Goal: Check status: Check status

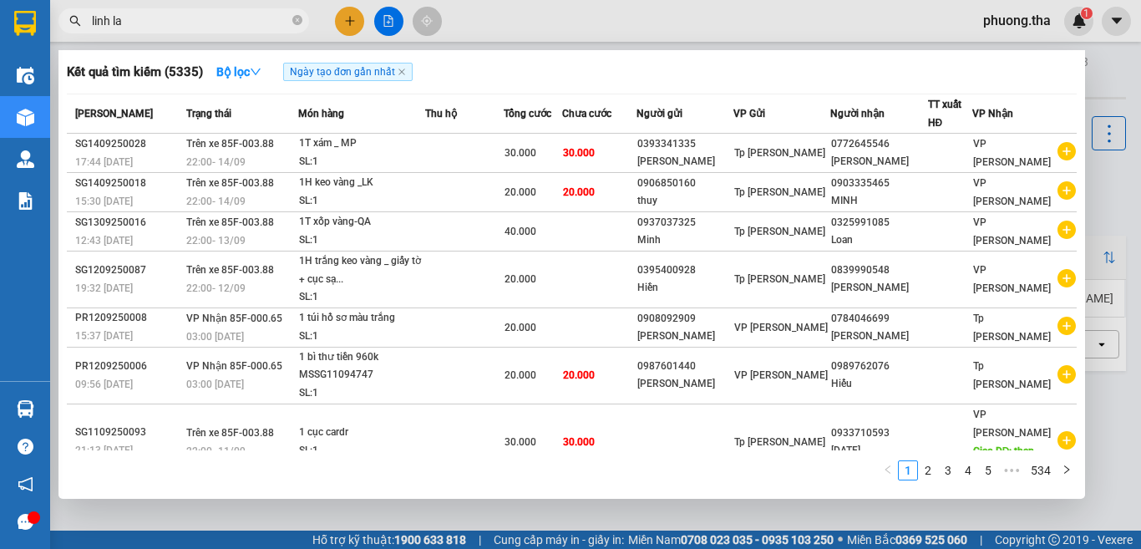
type input "[PERSON_NAME]"
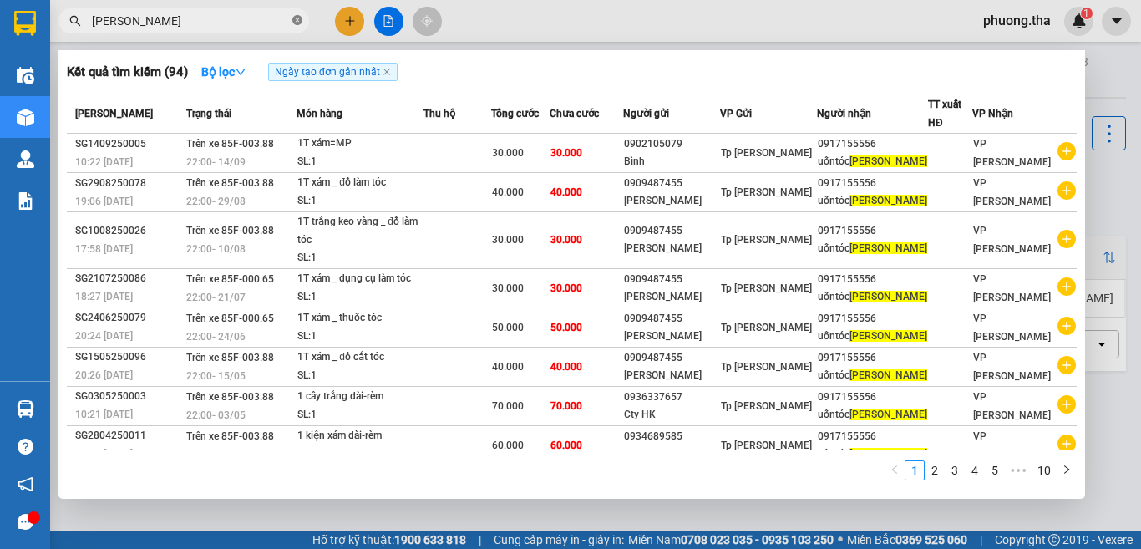
click at [296, 19] on icon "close-circle" at bounding box center [297, 20] width 10 height 10
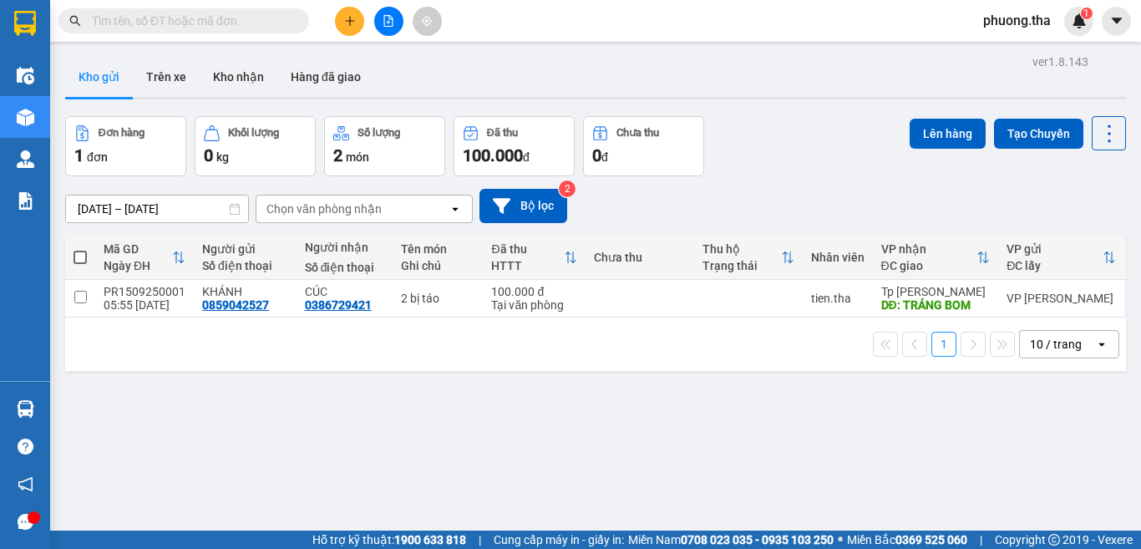
click at [273, 20] on input "text" at bounding box center [190, 21] width 197 height 18
type input "m"
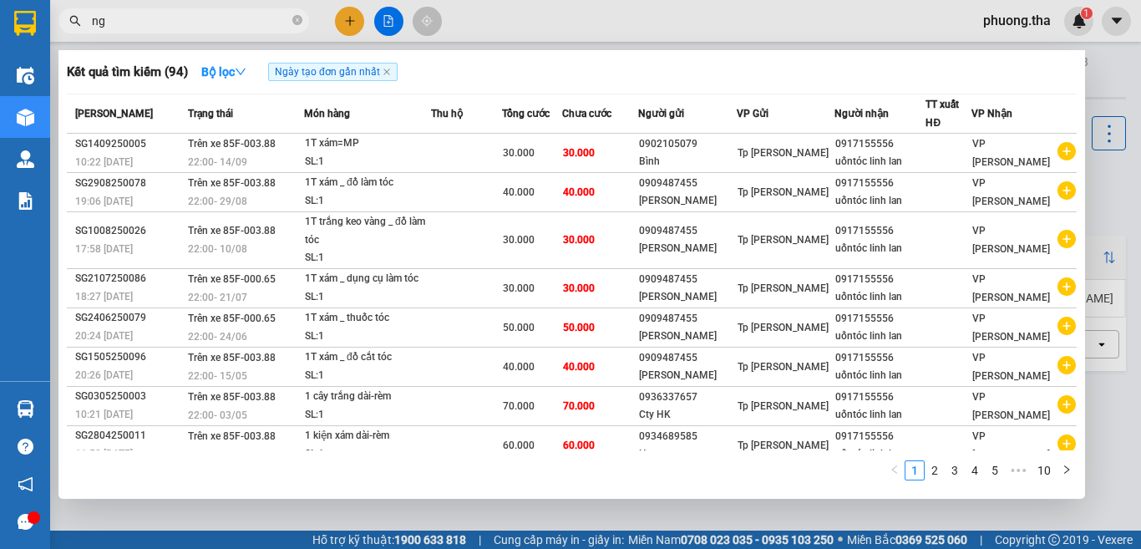
type input "n"
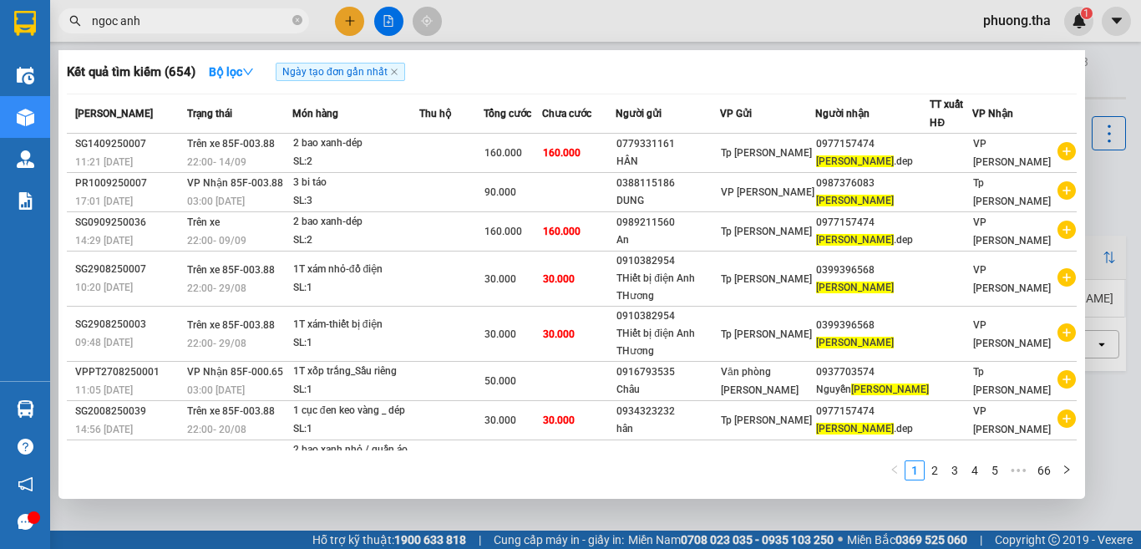
drag, startPoint x: 166, startPoint y: 20, endPoint x: 38, endPoint y: 19, distance: 128.7
click at [38, 19] on section "Kết quả tìm kiếm ( 654 ) Bộ lọc Ngày tạo đơn gần nhất Mã ĐH Trạng thái Món hàng…" at bounding box center [570, 274] width 1141 height 549
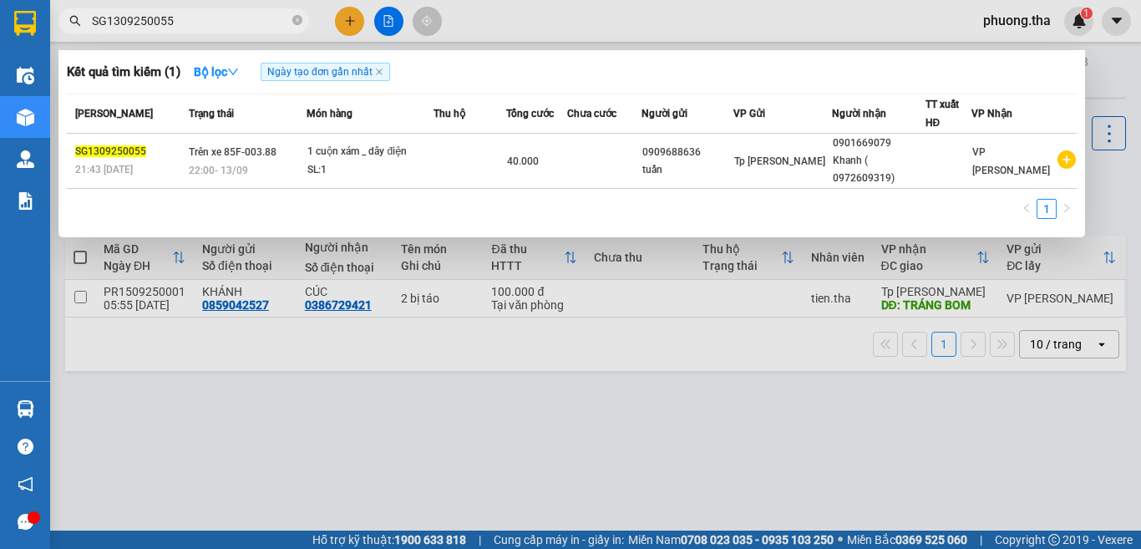
type input "SG1309250055"
click at [294, 20] on icon "close-circle" at bounding box center [297, 20] width 10 height 10
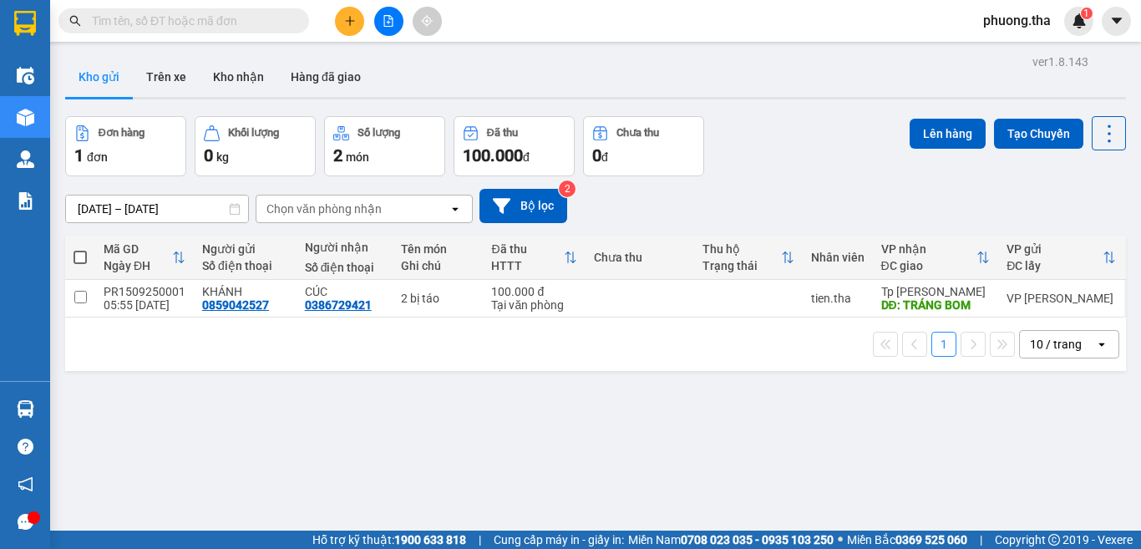
click at [261, 20] on input "text" at bounding box center [190, 21] width 197 height 18
click at [228, 23] on input "text" at bounding box center [190, 21] width 197 height 18
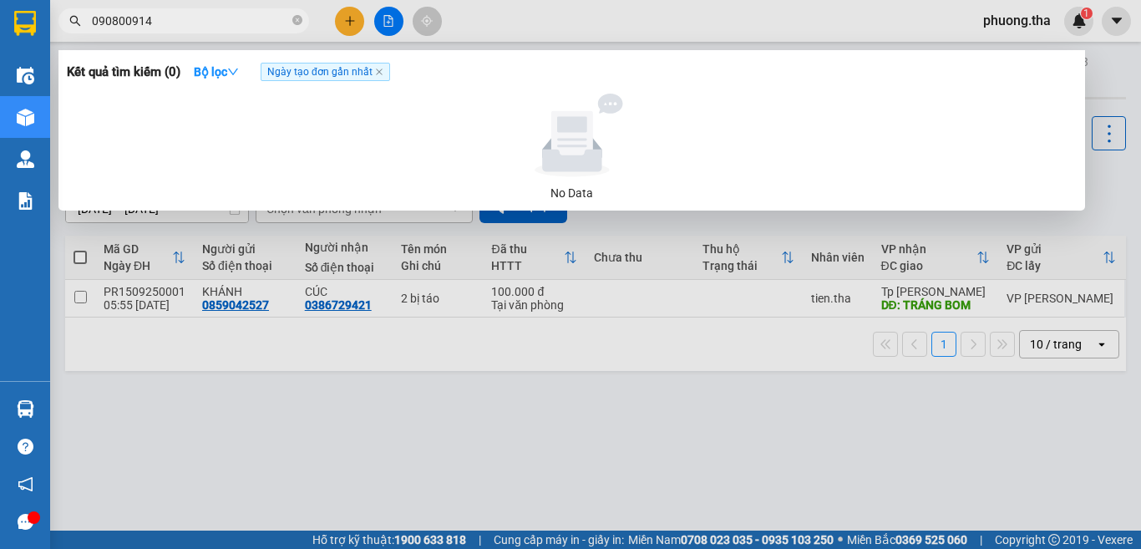
click at [121, 26] on input "090800914" at bounding box center [190, 21] width 197 height 18
drag, startPoint x: 116, startPoint y: 19, endPoint x: 134, endPoint y: 13, distance: 18.8
click at [134, 13] on input "0908000914" at bounding box center [190, 21] width 197 height 18
click at [164, 18] on input "0908000914" at bounding box center [190, 21] width 197 height 18
click at [185, 23] on input "0908000914" at bounding box center [190, 21] width 197 height 18
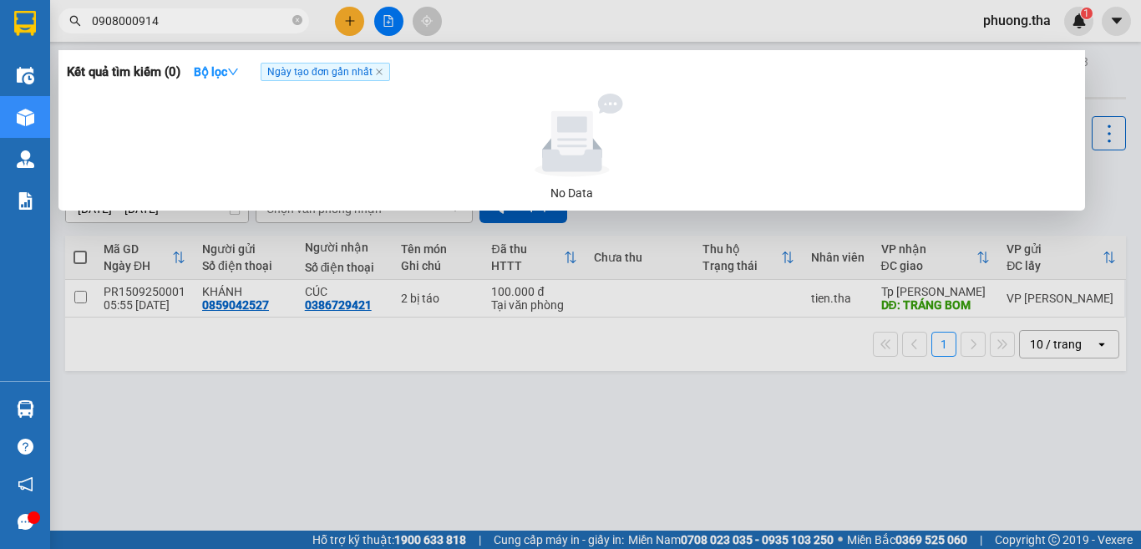
click at [331, 112] on div at bounding box center [572, 136] width 997 height 84
click at [201, 23] on input "0908000914" at bounding box center [190, 21] width 197 height 18
click at [216, 23] on input "0908000914" at bounding box center [190, 21] width 197 height 18
drag, startPoint x: 166, startPoint y: 23, endPoint x: 53, endPoint y: 23, distance: 113.6
click at [53, 23] on div "0908000914" at bounding box center [163, 20] width 326 height 25
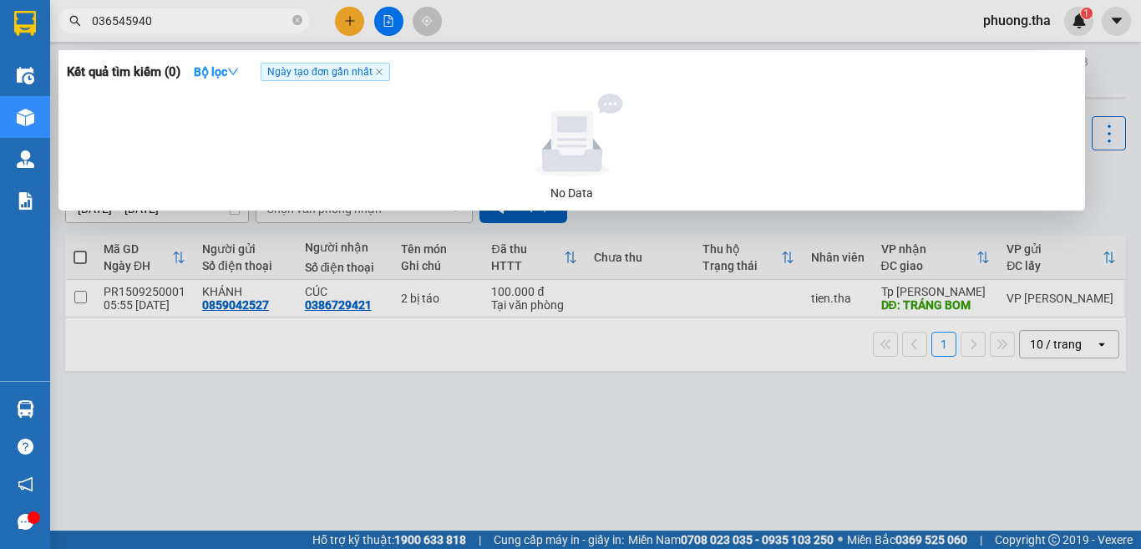
type input "0365459406"
click at [295, 20] on icon "close-circle" at bounding box center [297, 20] width 10 height 10
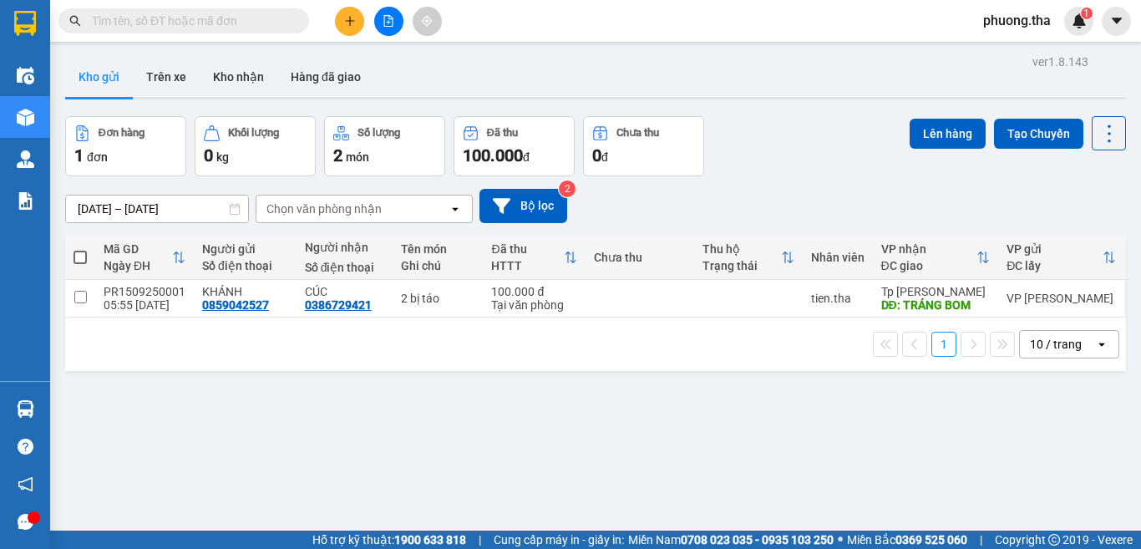
click at [274, 23] on input "text" at bounding box center [190, 21] width 197 height 18
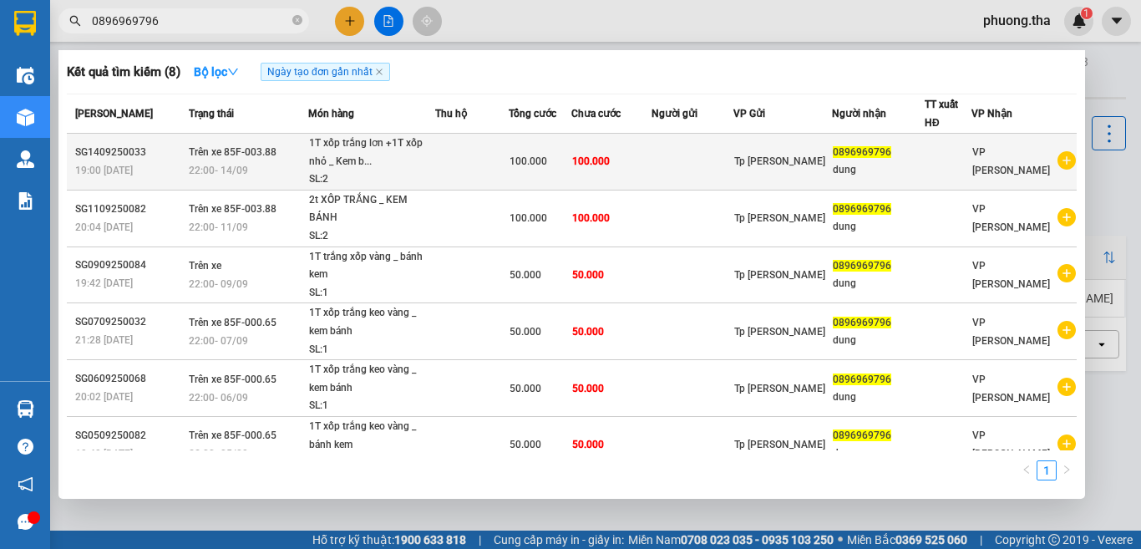
type input "0896969796"
click at [399, 165] on div "1T xốp trắng lơn +1T xốp nhỏ _ Kem b..." at bounding box center [371, 153] width 125 height 36
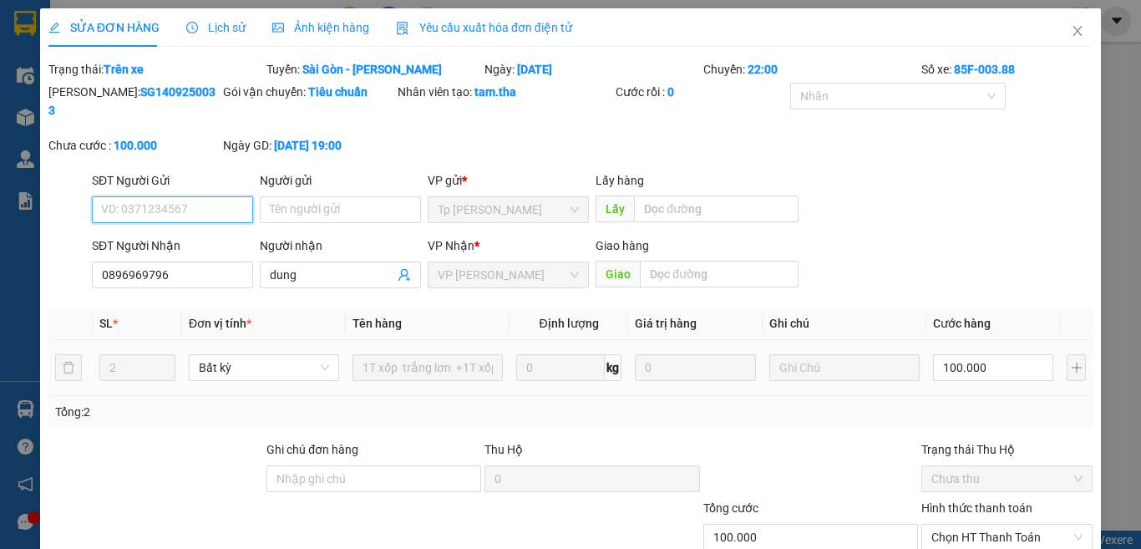
type input "0896969796"
type input "dung"
type input "100.000"
click at [1074, 33] on icon "close" at bounding box center [1078, 31] width 9 height 10
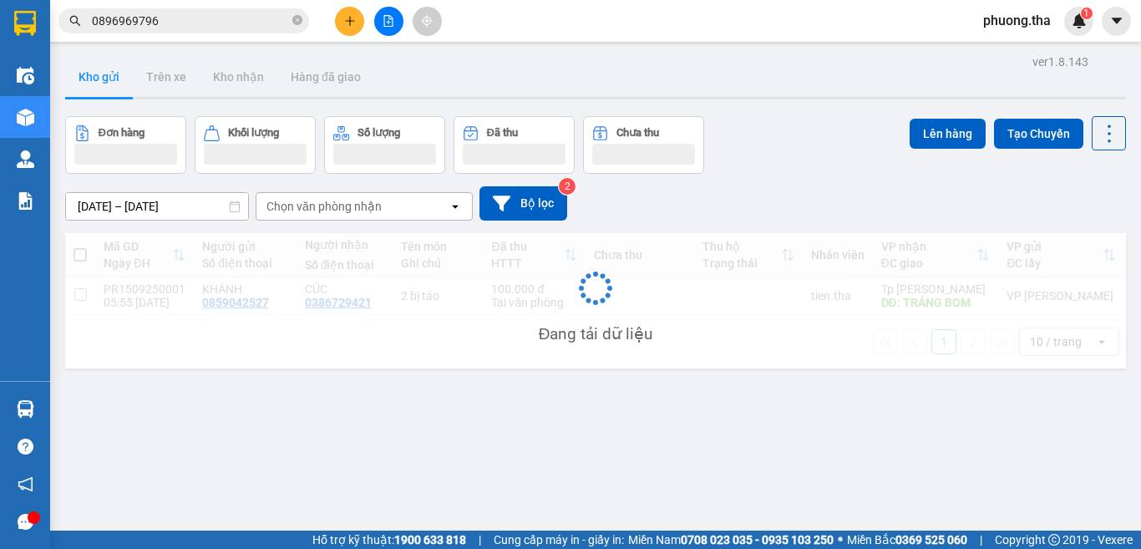
click at [192, 19] on input "0896969796" at bounding box center [190, 21] width 197 height 18
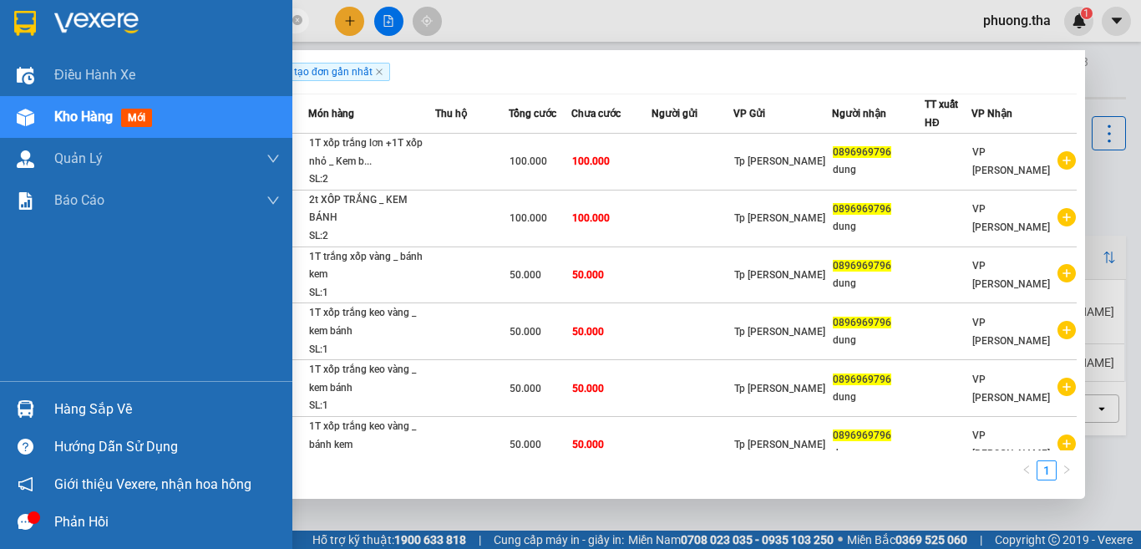
drag, startPoint x: 171, startPoint y: 20, endPoint x: 25, endPoint y: 34, distance: 146.9
click at [25, 34] on section "Kết quả tìm kiếm ( 8 ) Bộ lọc Ngày tạo đơn gần nhất Mã ĐH Trạng thái Món hàng T…" at bounding box center [570, 274] width 1141 height 549
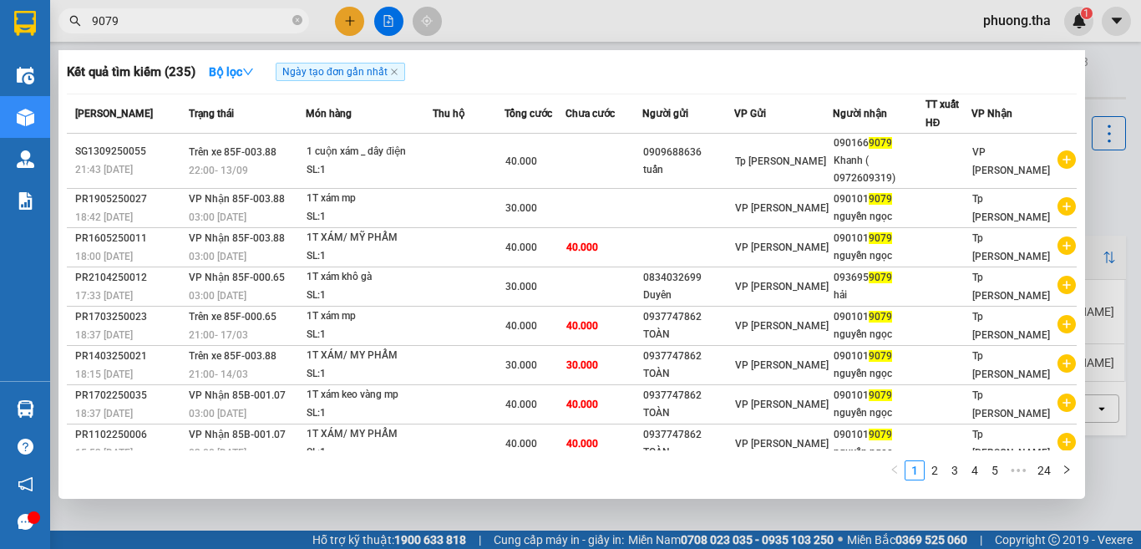
type input "9079"
click at [491, 58] on div "Kết quả tìm kiếm ( 235 ) Bộ lọc Ngày tạo đơn gần nhất Mã ĐH Trạng thái Món hàng…" at bounding box center [571, 274] width 1027 height 449
click at [506, 39] on div at bounding box center [570, 274] width 1141 height 549
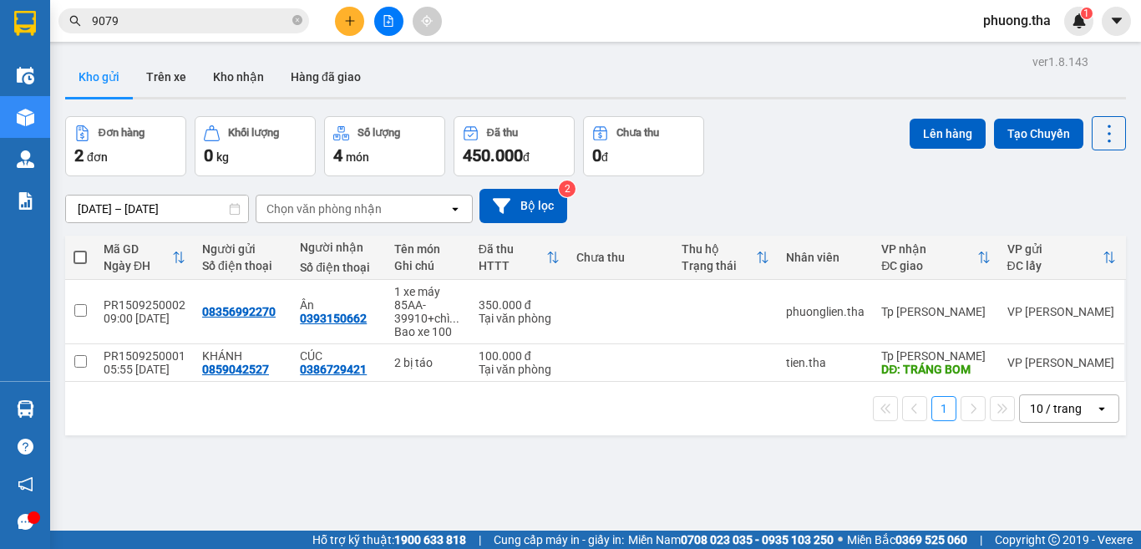
drag, startPoint x: 510, startPoint y: 42, endPoint x: 465, endPoint y: 38, distance: 45.3
click at [511, 42] on main "ver 1.8.143 Kho gửi Trên xe Kho nhận Hàng đã giao Đơn hàng 2 đơn Khối lượng 0 k…" at bounding box center [570, 265] width 1141 height 531
click at [403, 18] on button at bounding box center [388, 21] width 29 height 29
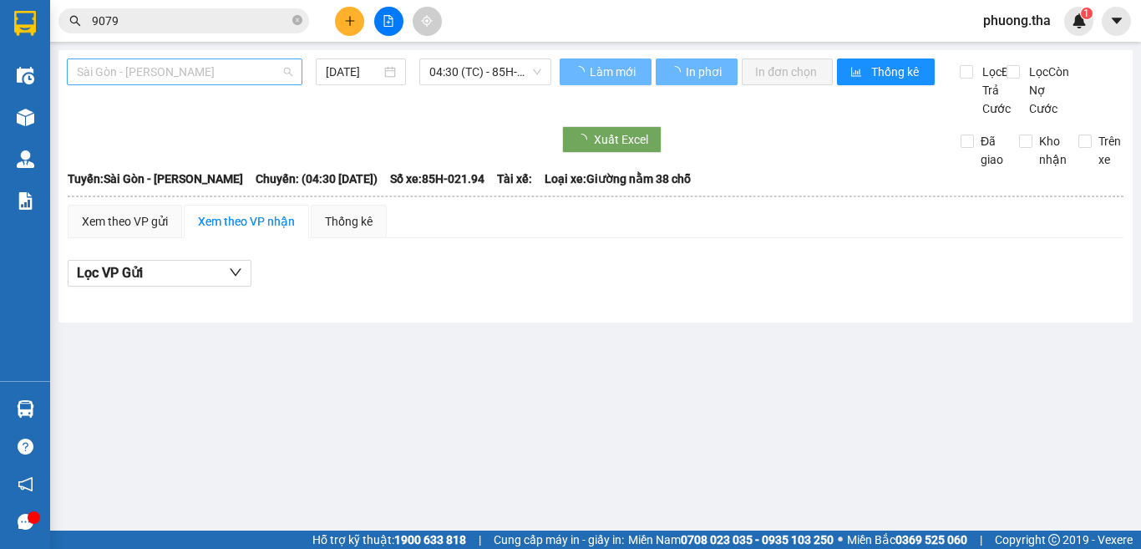
click at [171, 62] on span "Sài Gòn - [PERSON_NAME]" at bounding box center [185, 71] width 216 height 25
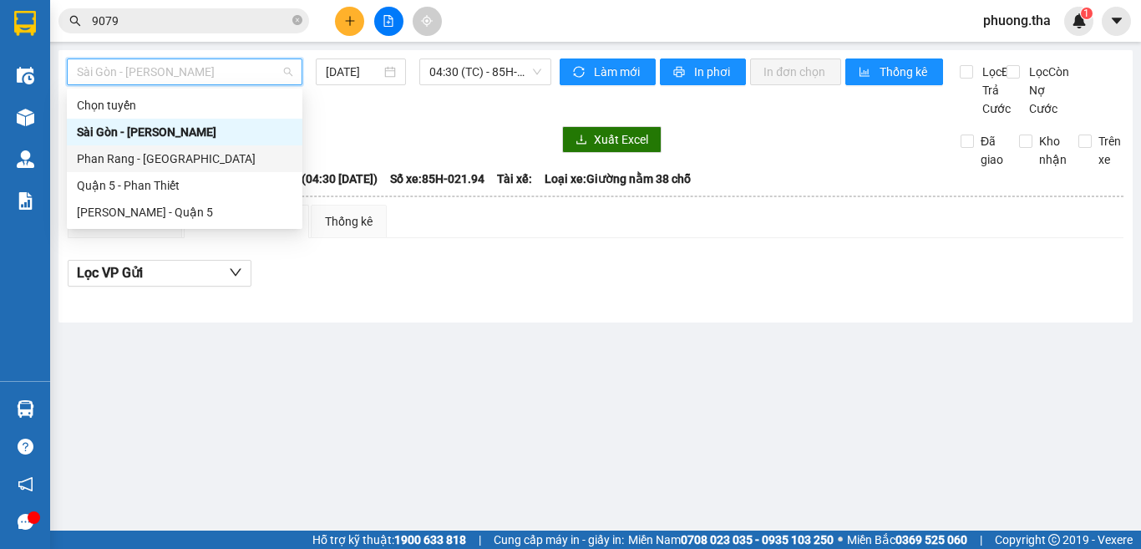
click at [134, 161] on div "Phan Rang - [GEOGRAPHIC_DATA]" at bounding box center [185, 159] width 216 height 18
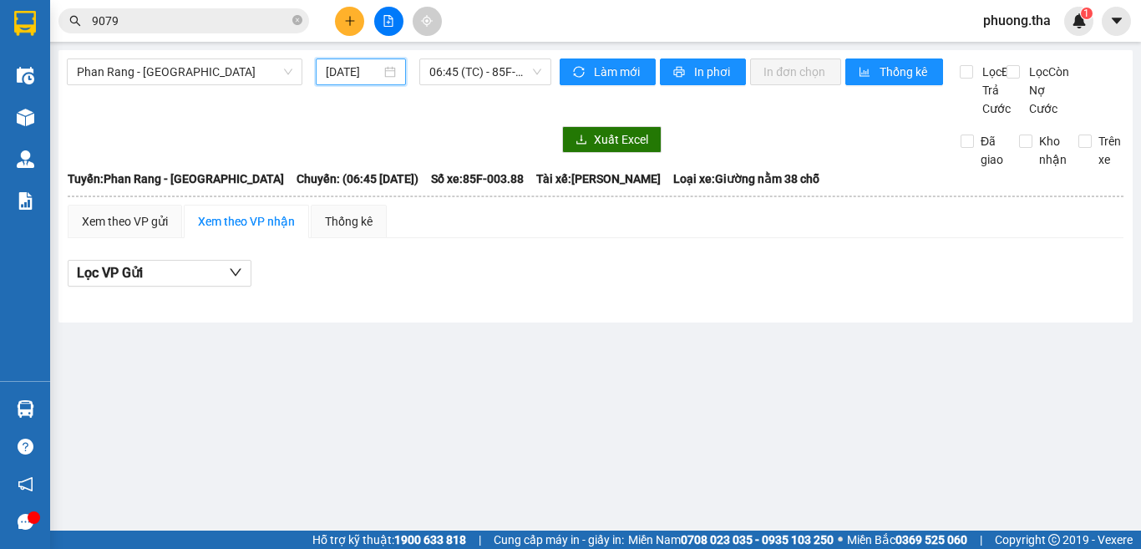
click at [351, 68] on input "[DATE]" at bounding box center [353, 72] width 55 height 18
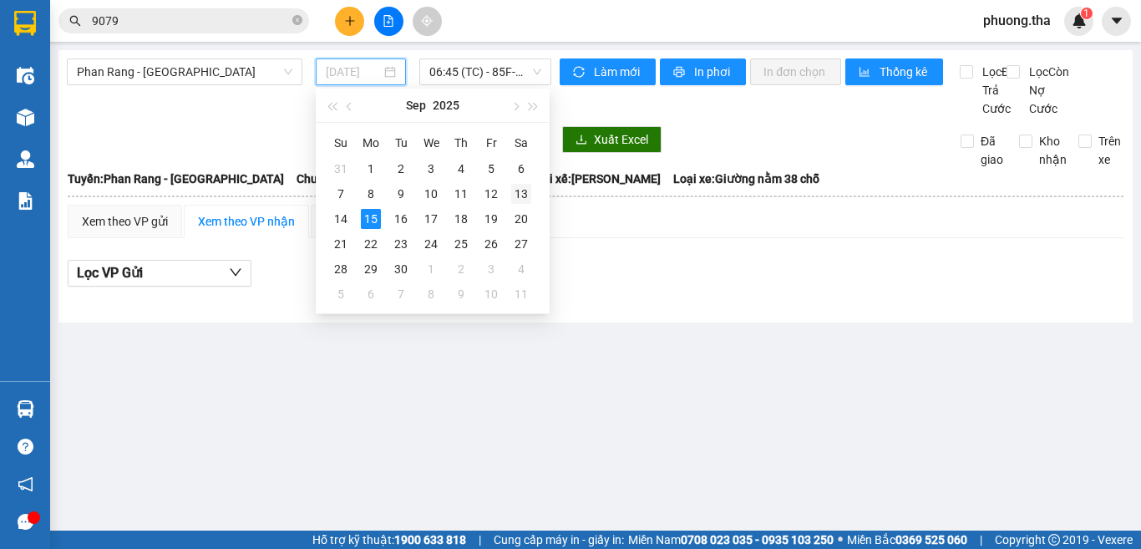
click at [522, 199] on div "13" at bounding box center [521, 194] width 20 height 20
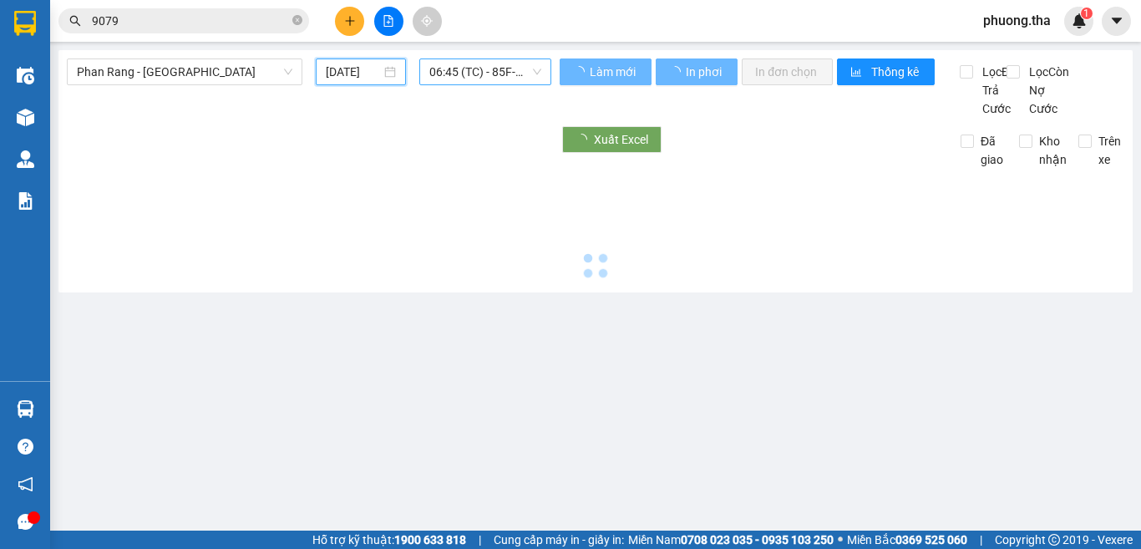
type input "[DATE]"
click at [495, 65] on span "06:45 (TC) - 85F-003.88" at bounding box center [485, 71] width 112 height 25
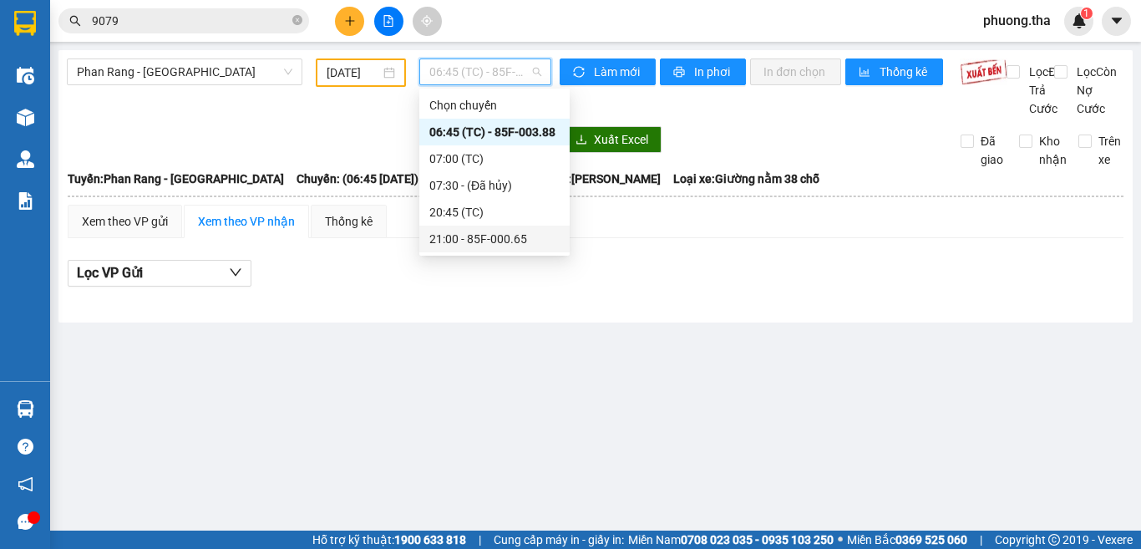
click at [455, 237] on div "21:00 - 85F-000.65" at bounding box center [494, 239] width 130 height 18
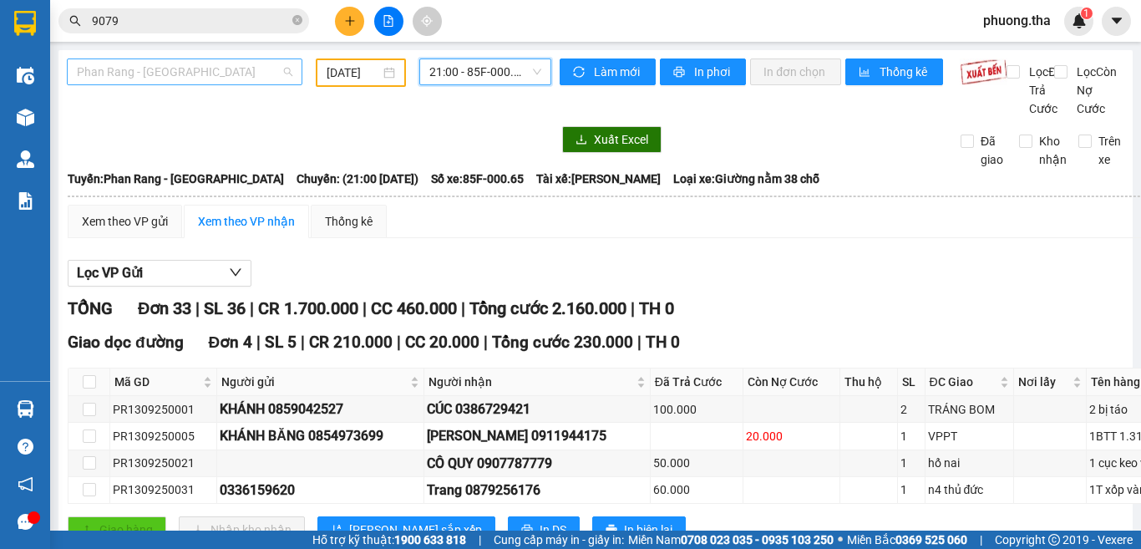
click at [158, 74] on span "Phan Rang - [GEOGRAPHIC_DATA]" at bounding box center [185, 71] width 216 height 25
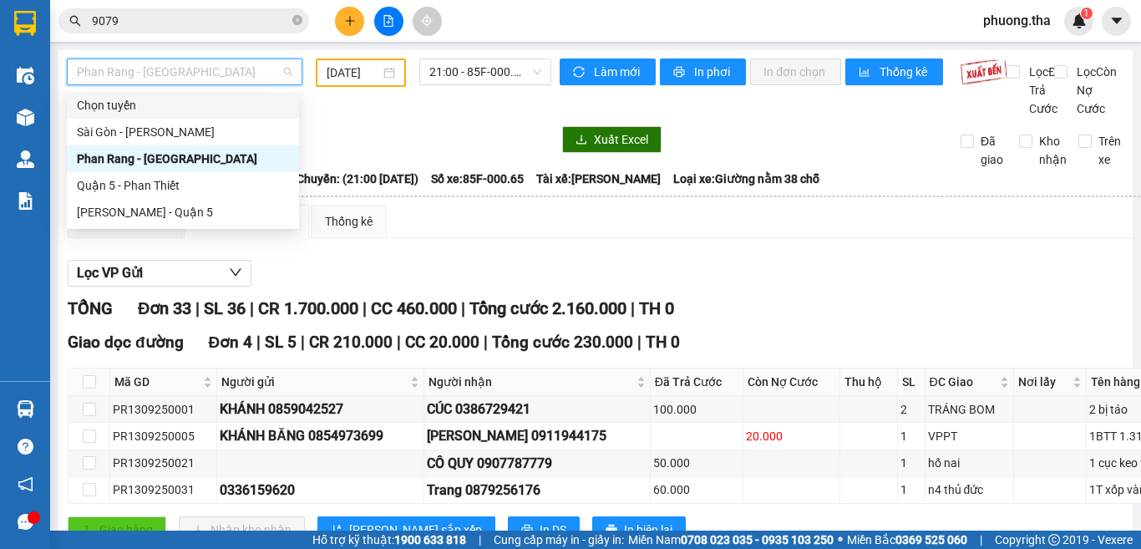
click at [356, 70] on input "[DATE]" at bounding box center [353, 72] width 53 height 18
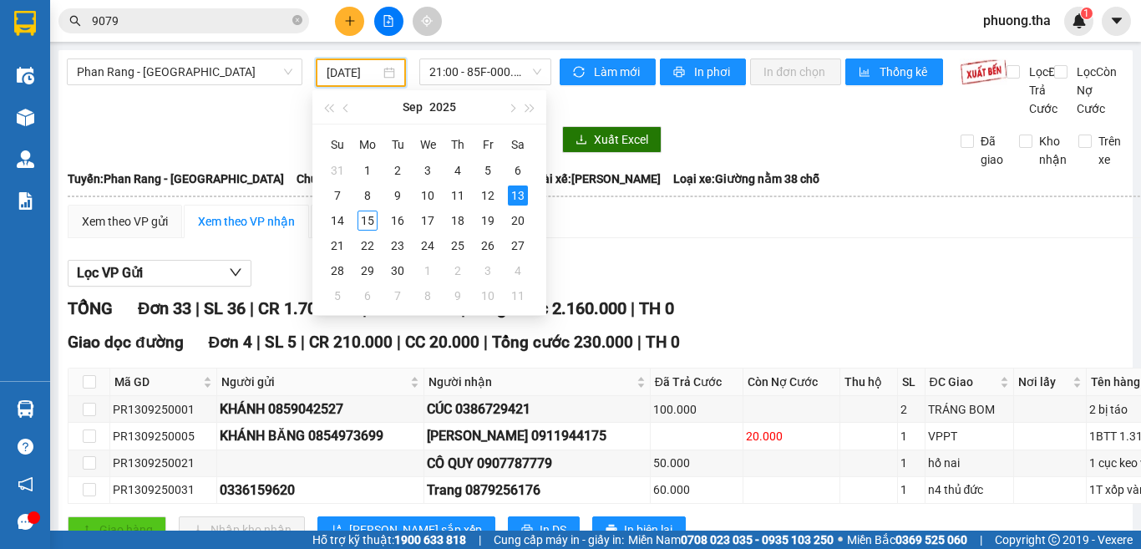
click at [739, 153] on div "Xuất Excel" at bounding box center [748, 139] width 377 height 27
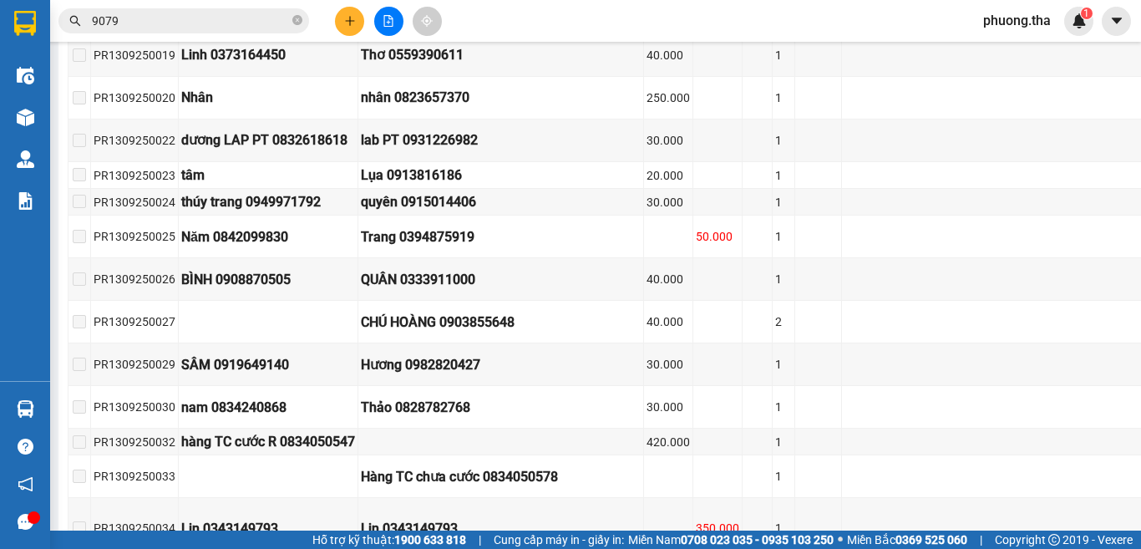
scroll to position [1337, 0]
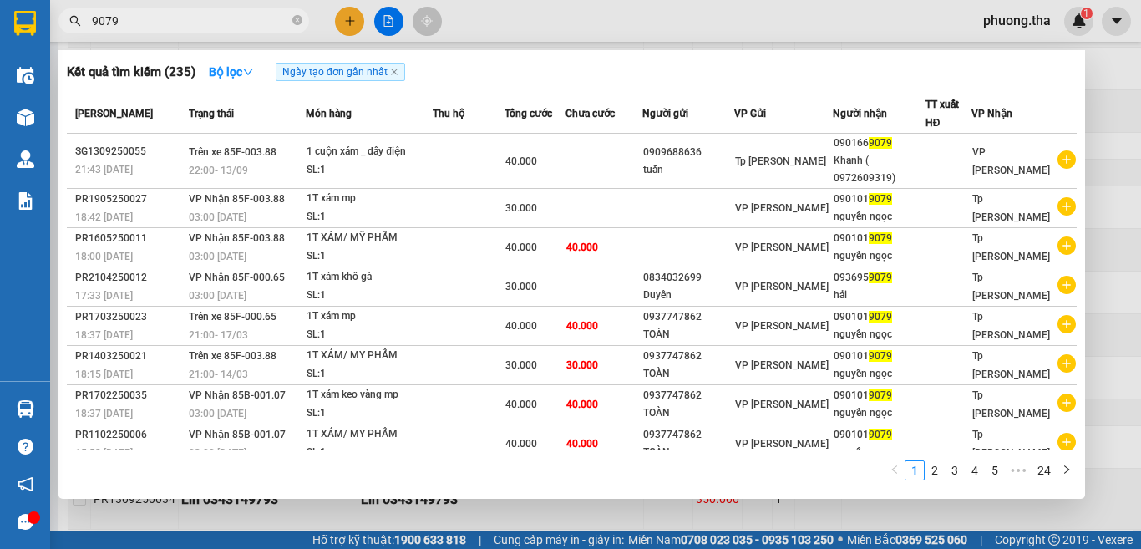
drag, startPoint x: 135, startPoint y: 23, endPoint x: 47, endPoint y: 42, distance: 89.8
click at [47, 42] on section "Kết quả tìm kiếm ( 235 ) Bộ lọc Ngày tạo đơn gần nhất Mã ĐH Trạng thái Món hàng…" at bounding box center [570, 274] width 1141 height 549
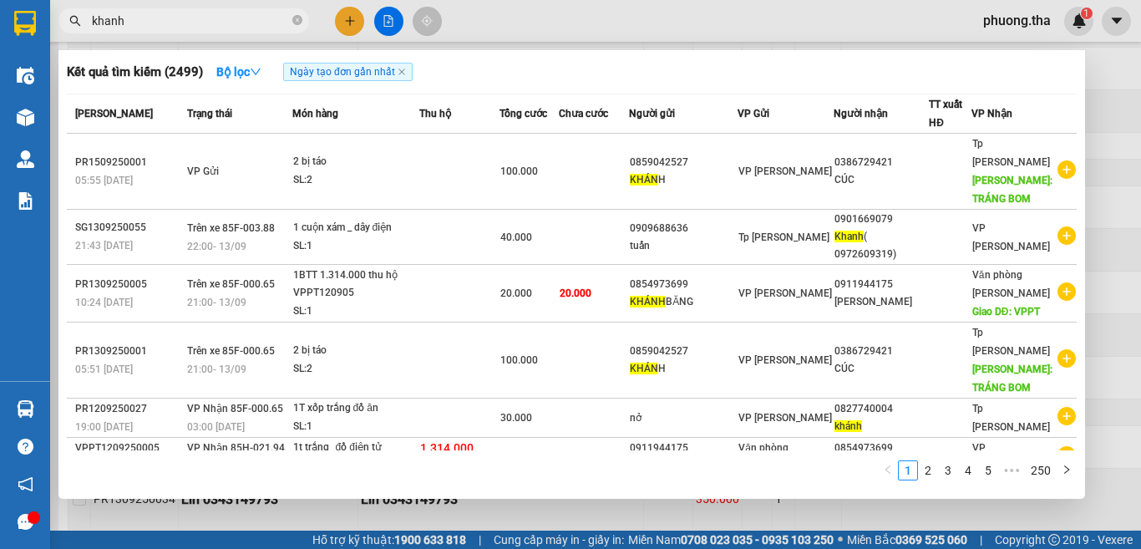
type input "khanh"
click at [1110, 110] on div at bounding box center [570, 274] width 1141 height 549
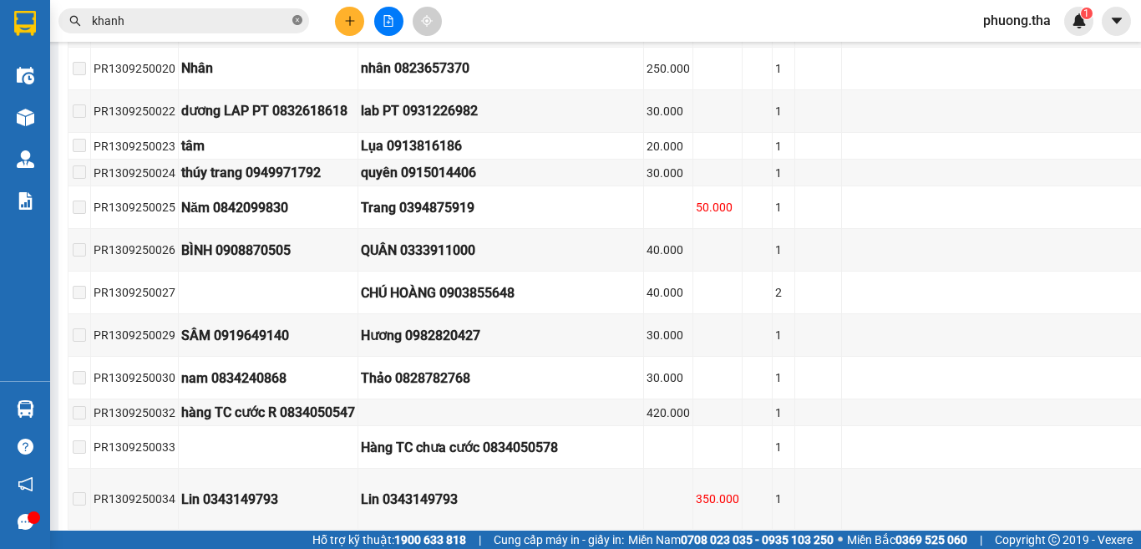
click at [297, 18] on icon "close-circle" at bounding box center [297, 20] width 10 height 10
click at [262, 18] on input "text" at bounding box center [190, 21] width 197 height 18
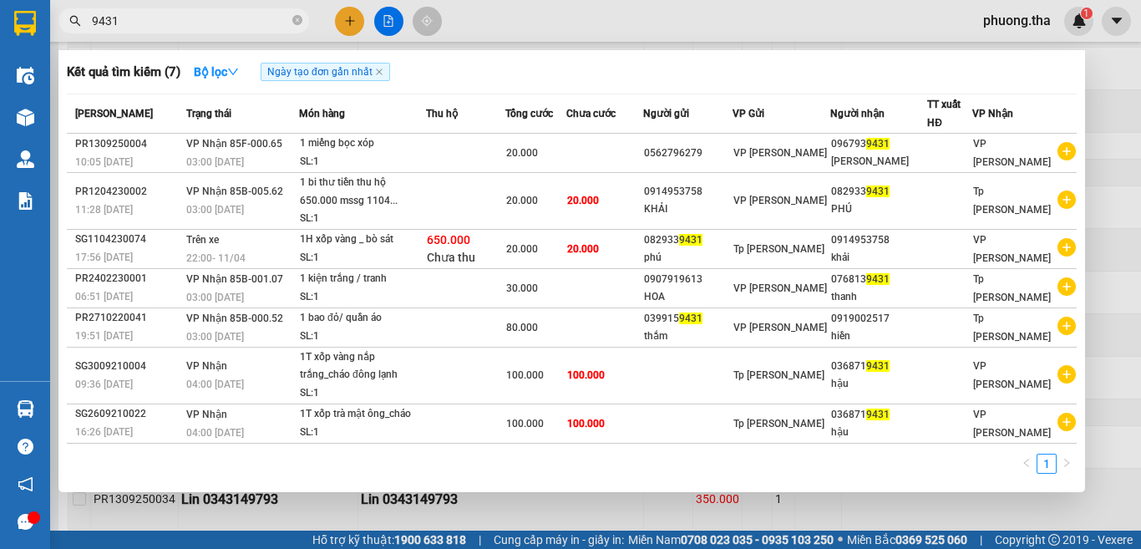
drag, startPoint x: 193, startPoint y: 23, endPoint x: 43, endPoint y: 43, distance: 151.8
click at [37, 43] on section "Kết quả tìm kiếm ( 7 ) Bộ lọc Ngày tạo đơn gần nhất Mã ĐH Trạng thái Món hàng T…" at bounding box center [570, 274] width 1141 height 549
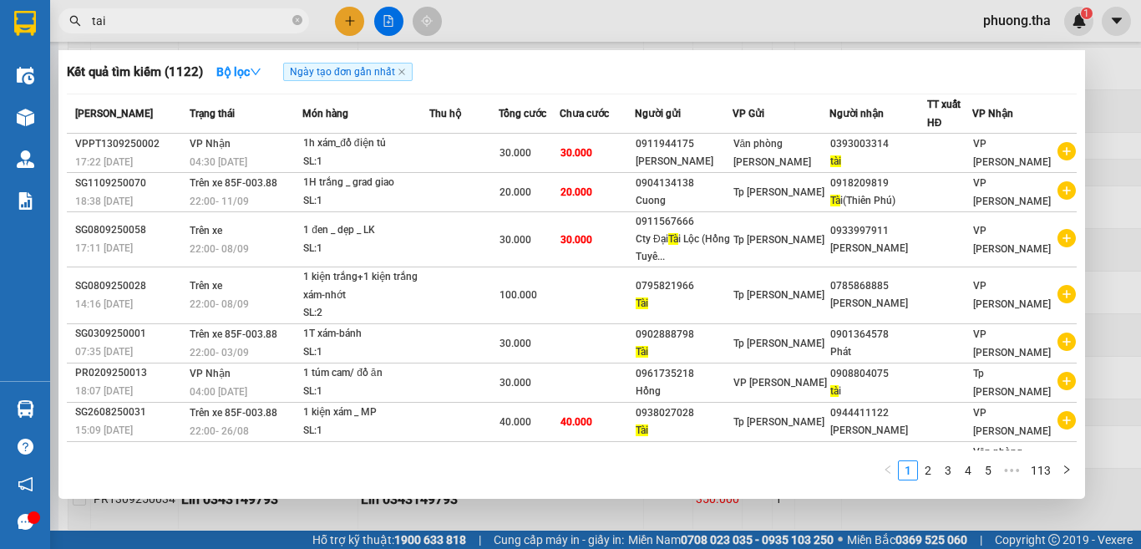
drag, startPoint x: 142, startPoint y: 26, endPoint x: 84, endPoint y: 25, distance: 58.5
click at [84, 25] on span "tai" at bounding box center [183, 20] width 251 height 25
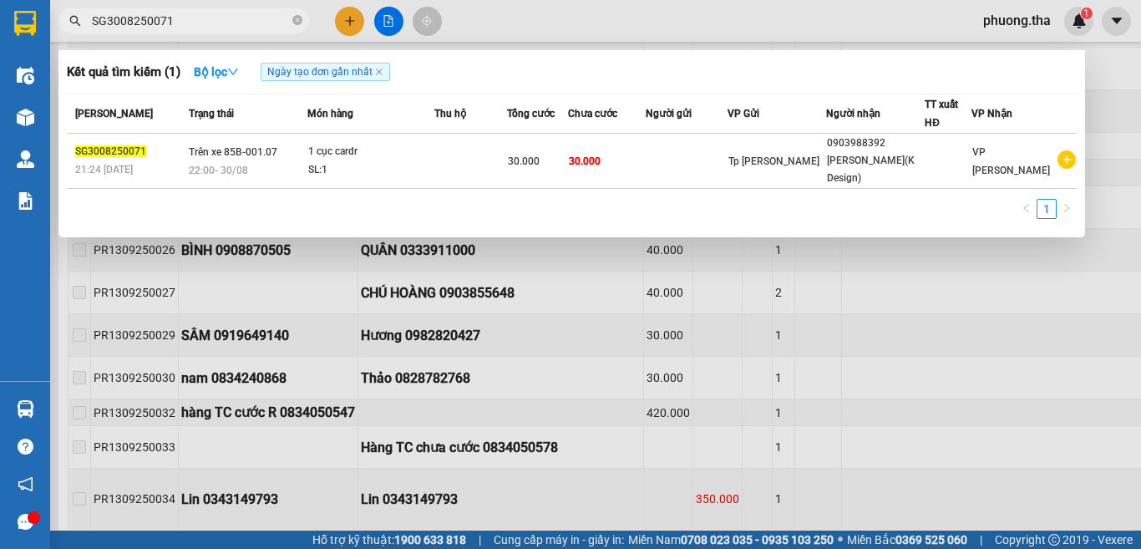
drag, startPoint x: 277, startPoint y: 18, endPoint x: 0, endPoint y: 57, distance: 279.3
click at [0, 57] on section "Kết quả tìm kiếm ( 1 ) Bộ lọc Ngày tạo đơn gần nhất Mã ĐH Trạng thái Món hàng T…" at bounding box center [570, 274] width 1141 height 549
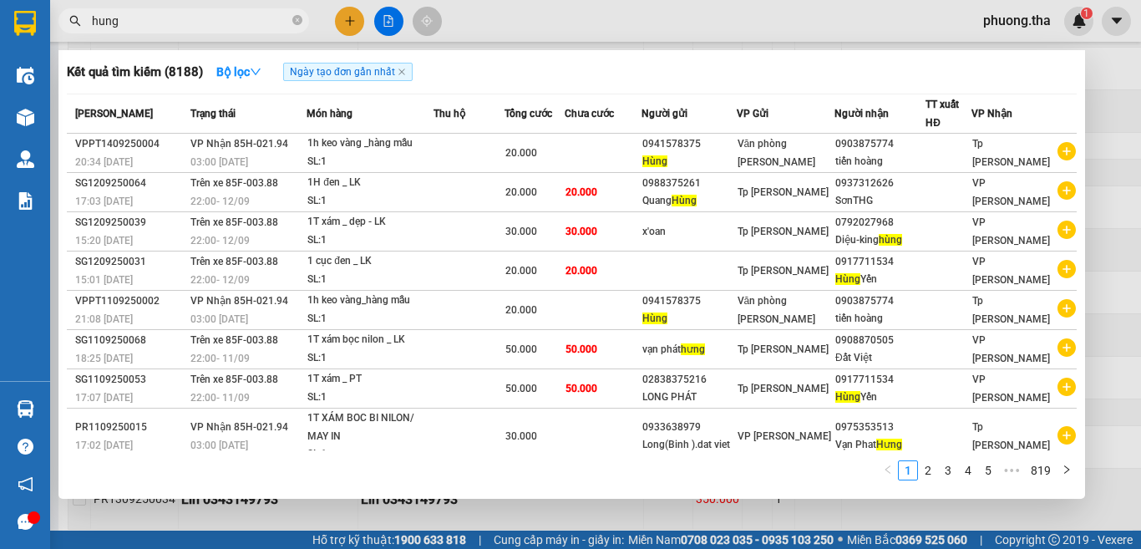
drag, startPoint x: 132, startPoint y: 34, endPoint x: 82, endPoint y: 33, distance: 50.1
click at [82, 33] on div "Kết quả tìm kiếm ( 8188 ) Bộ lọc Ngày tạo đơn gần nhất Mã ĐH Trạng thái Món hàn…" at bounding box center [163, 21] width 326 height 29
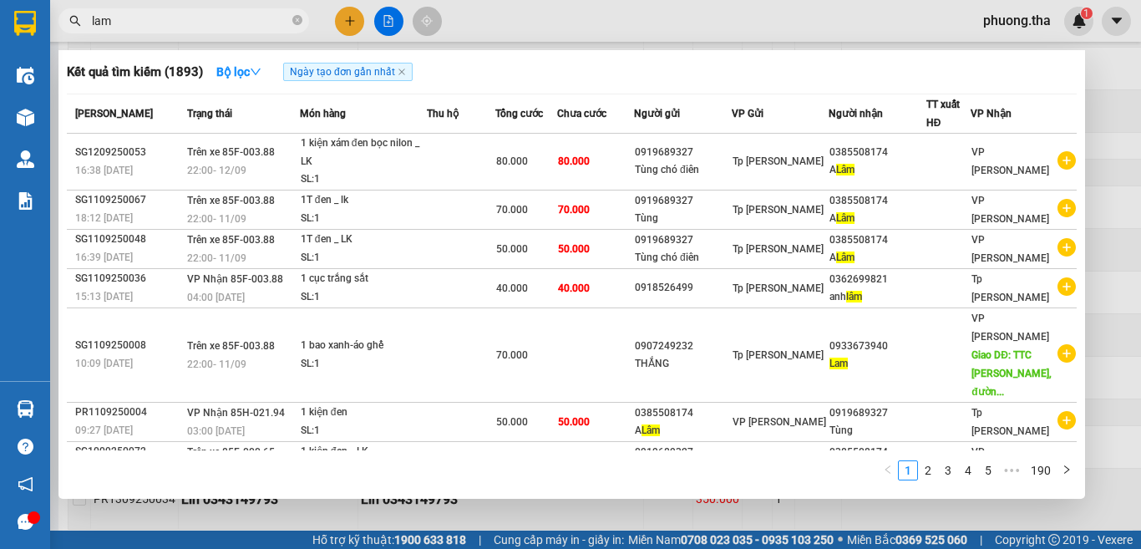
drag, startPoint x: 249, startPoint y: 20, endPoint x: 271, endPoint y: -3, distance: 31.9
click at [271, 0] on html "Kết quả tìm kiếm ( 1893 ) Bộ lọc Ngày tạo đơn gần nhất Mã ĐH Trạng thái Món hàn…" at bounding box center [570, 274] width 1141 height 549
type input "l"
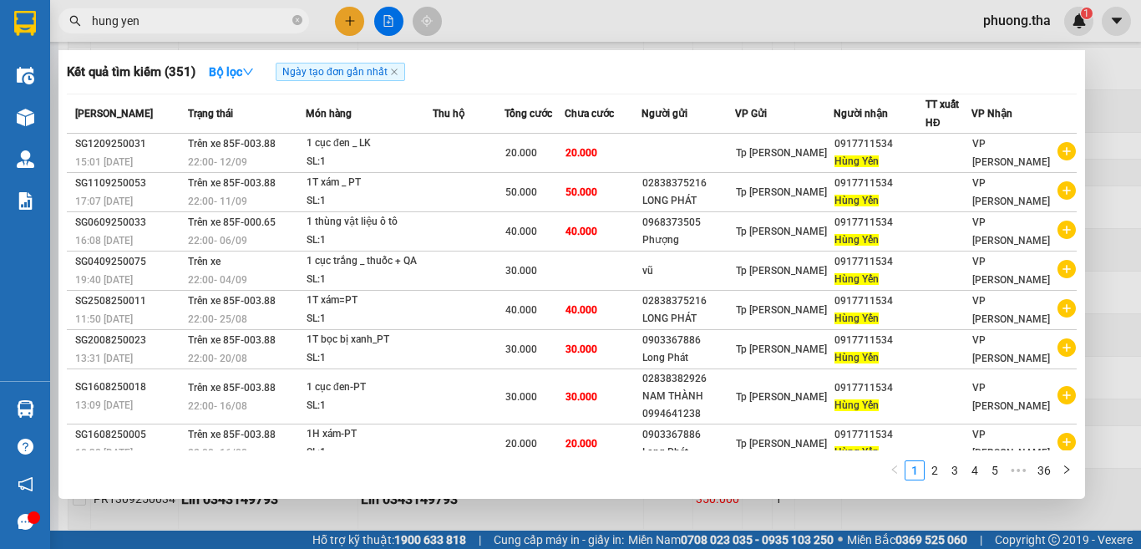
type input "hung yen"
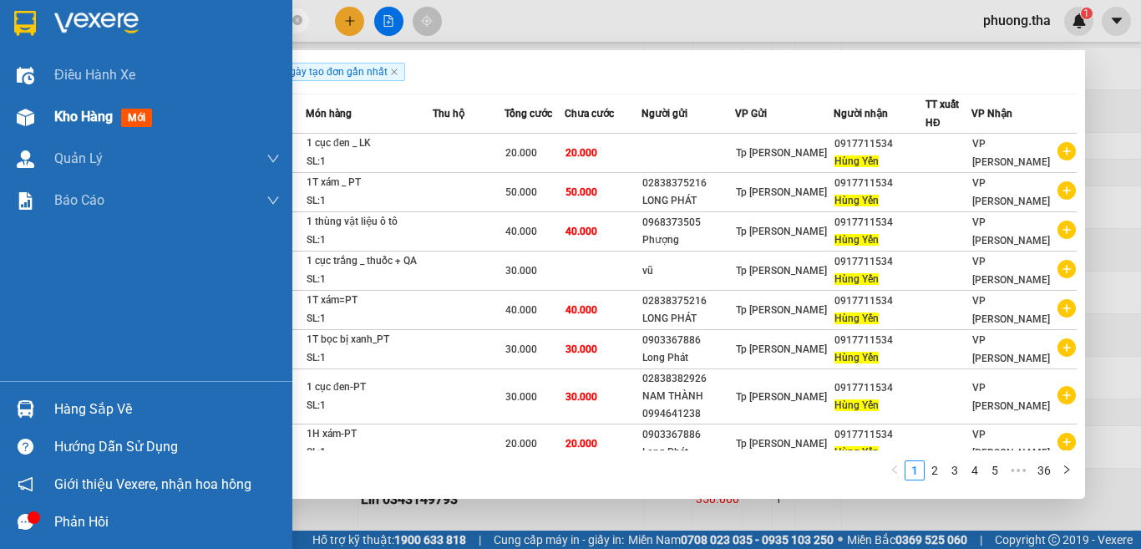
click at [43, 113] on div "Kho hàng mới" at bounding box center [146, 117] width 292 height 42
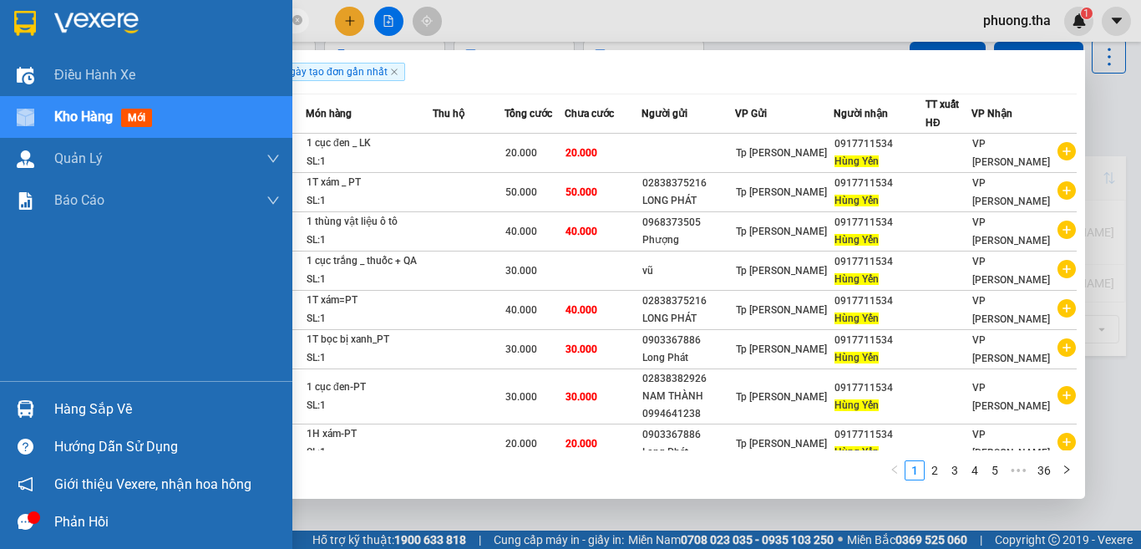
scroll to position [77, 0]
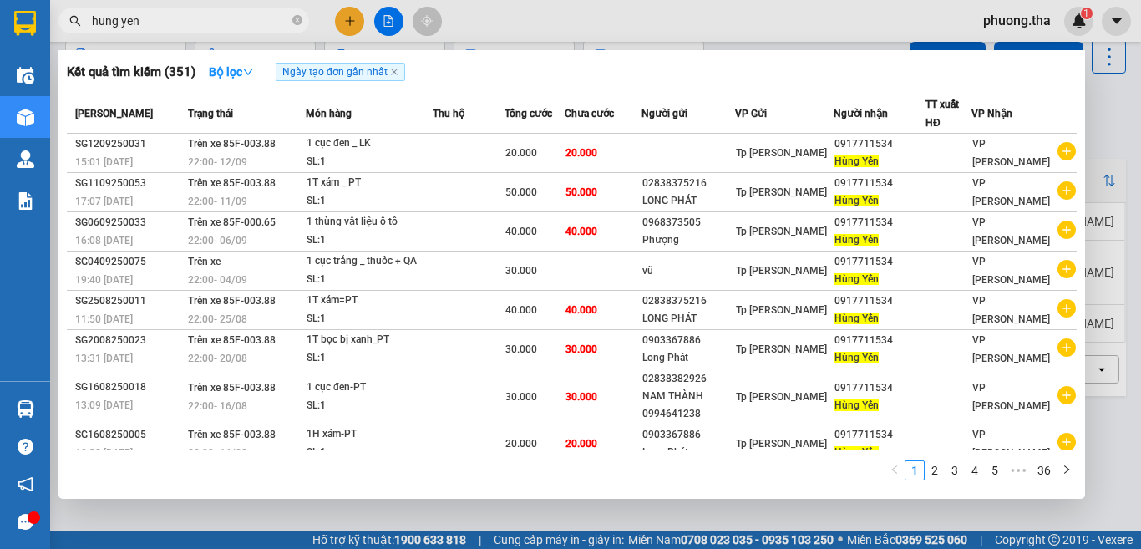
click at [1095, 105] on div at bounding box center [570, 274] width 1141 height 549
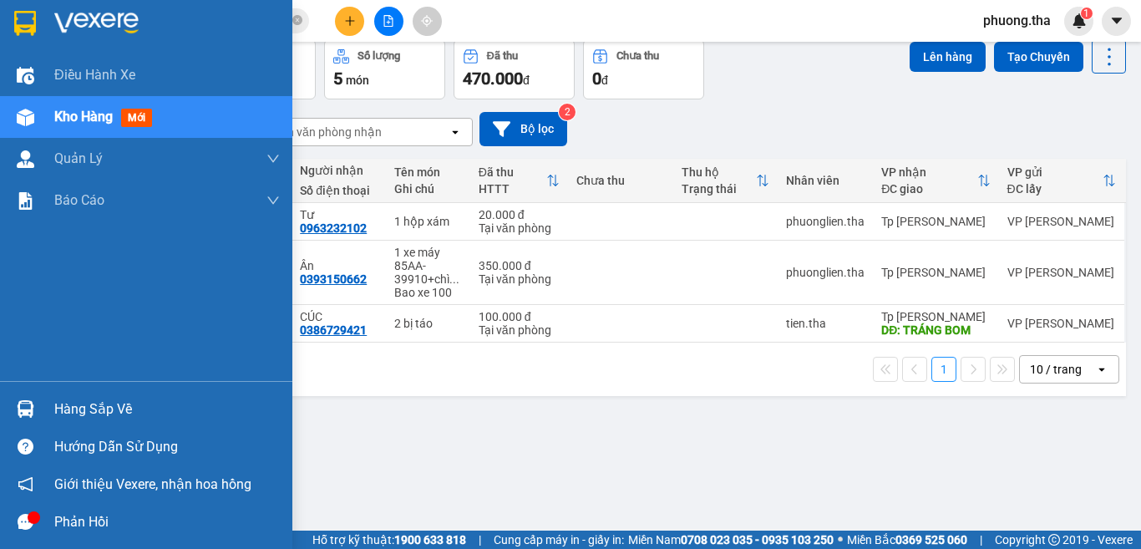
click at [88, 109] on span "Kho hàng" at bounding box center [83, 117] width 58 height 16
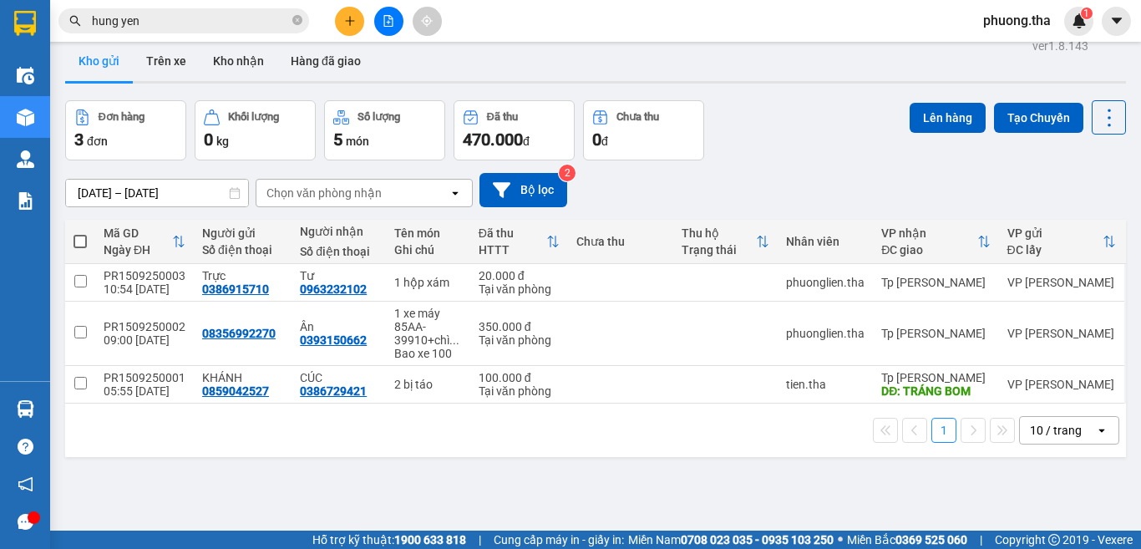
scroll to position [0, 0]
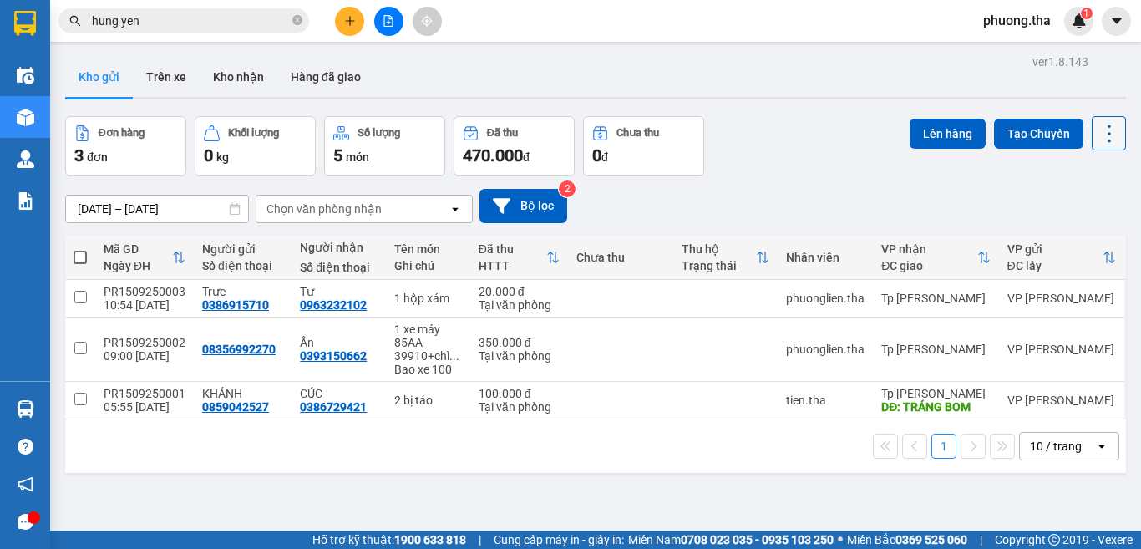
click at [1098, 136] on icon at bounding box center [1109, 133] width 23 height 23
click at [1060, 236] on span "Làm mới" at bounding box center [1072, 239] width 46 height 17
click at [1098, 140] on icon at bounding box center [1109, 133] width 23 height 23
drag, startPoint x: 1074, startPoint y: 233, endPoint x: 945, endPoint y: 245, distance: 130.0
click at [1074, 234] on span "Làm mới" at bounding box center [1072, 239] width 46 height 17
